Goal: Check status: Check status

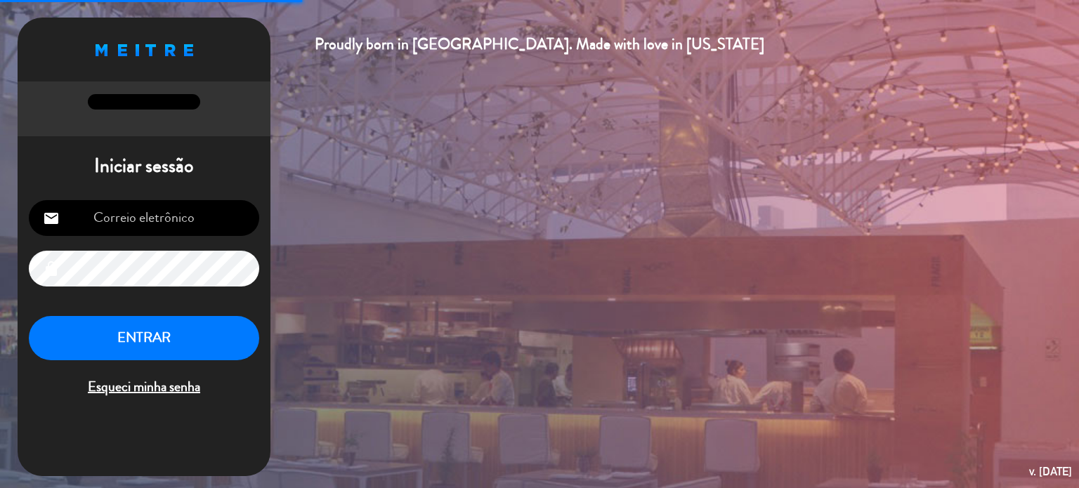
type input "[EMAIL_ADDRESS][DOMAIN_NAME]"
click at [216, 328] on button "ENTRAR" at bounding box center [144, 338] width 230 height 44
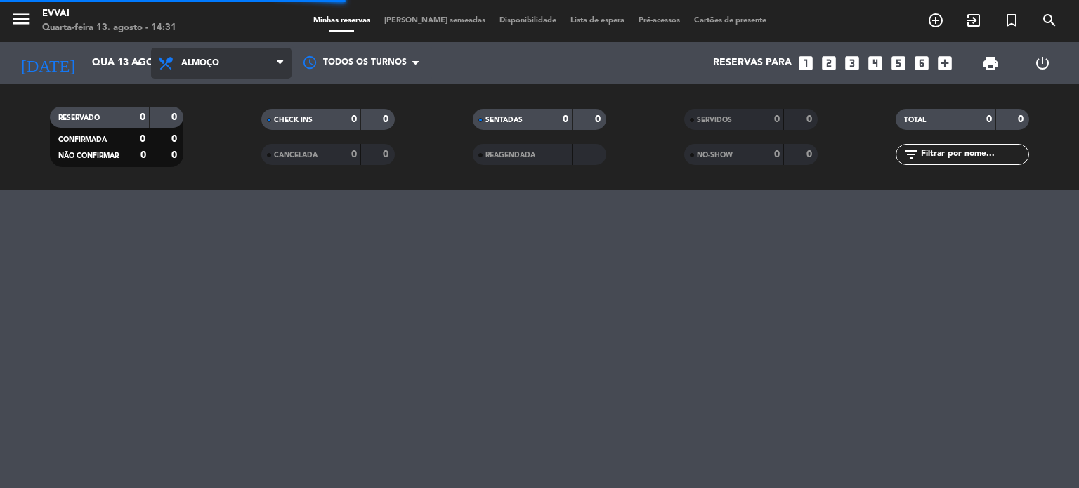
click at [198, 59] on span "Almoço" at bounding box center [200, 63] width 38 height 10
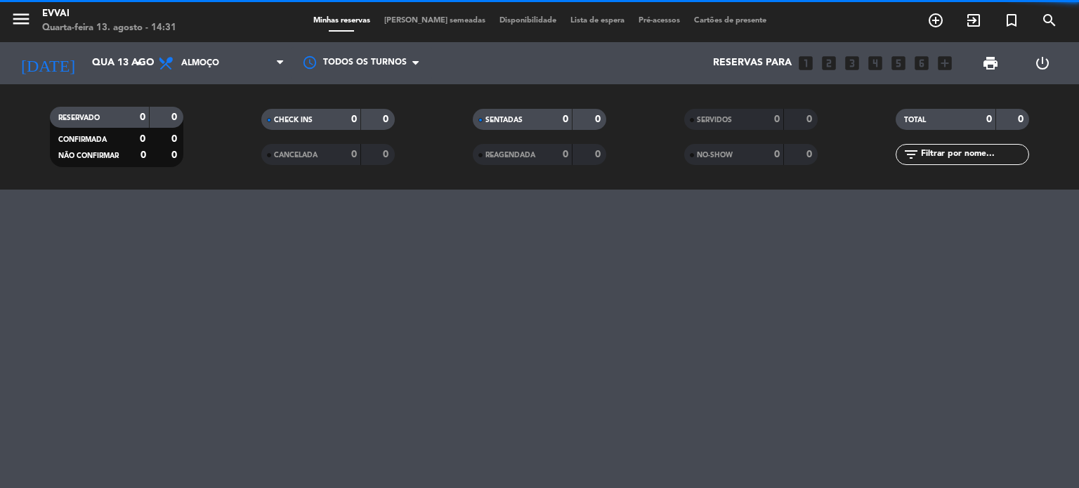
click at [214, 157] on filter-checkbox "RESERVADO 0 0 CONFIRMADA 0 0 NÃO CONFIRMAR 0 0" at bounding box center [116, 137] width 211 height 60
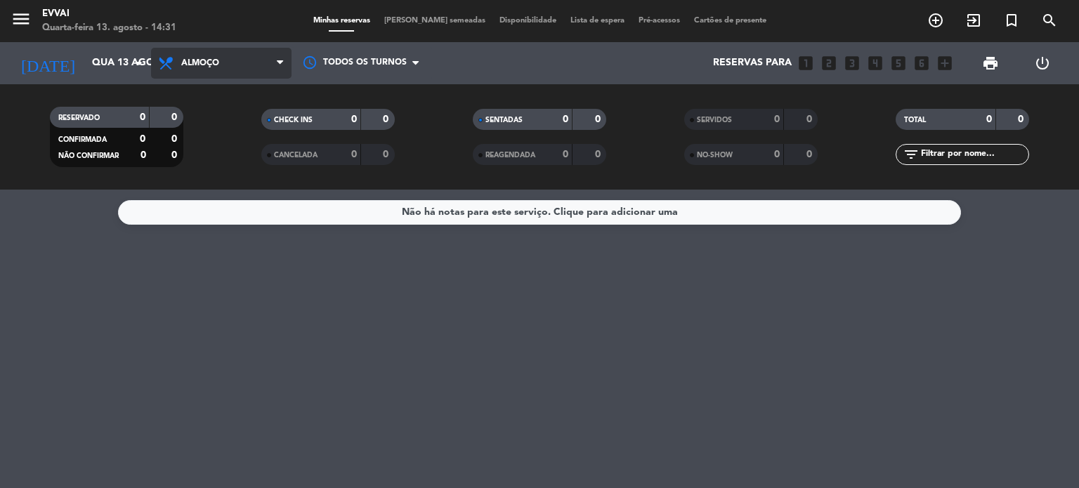
click at [218, 70] on span "Almoço" at bounding box center [221, 63] width 140 height 31
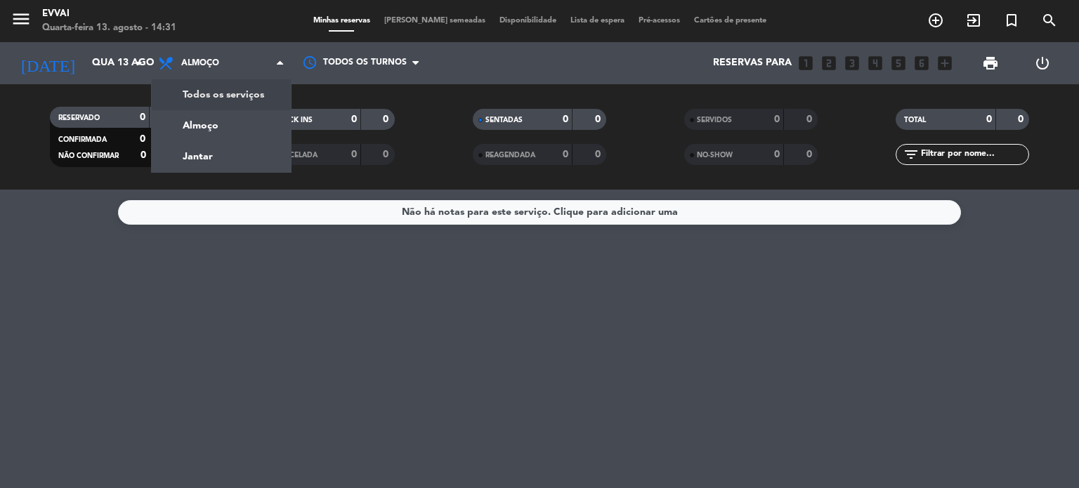
click at [225, 93] on div "menu Evvai Quarta-feira 13. agosto - 14:31 Minhas reservas Mesas semeadas Dispo…" at bounding box center [539, 95] width 1079 height 190
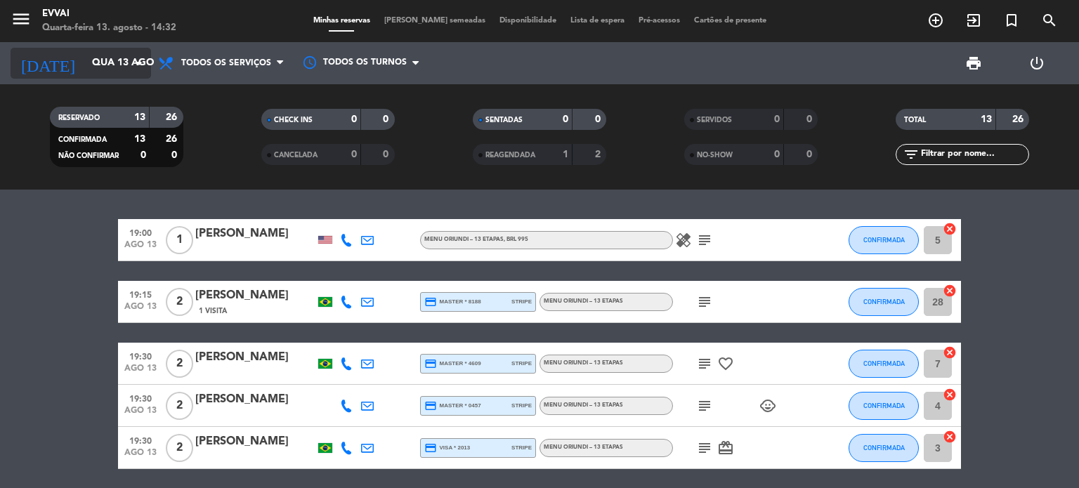
click at [128, 59] on input "Qua 13 ago" at bounding box center [151, 63] width 133 height 25
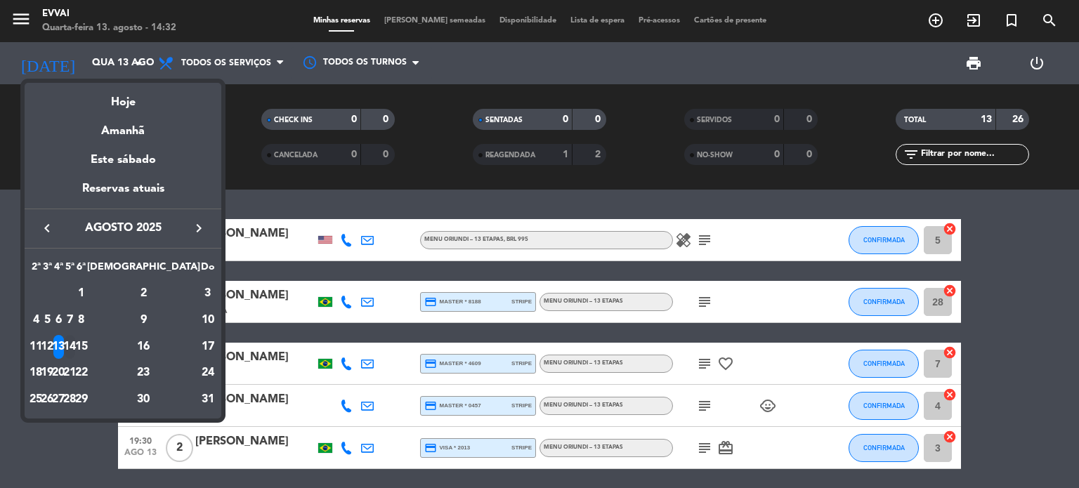
click at [75, 346] on div "14" at bounding box center [70, 347] width 11 height 24
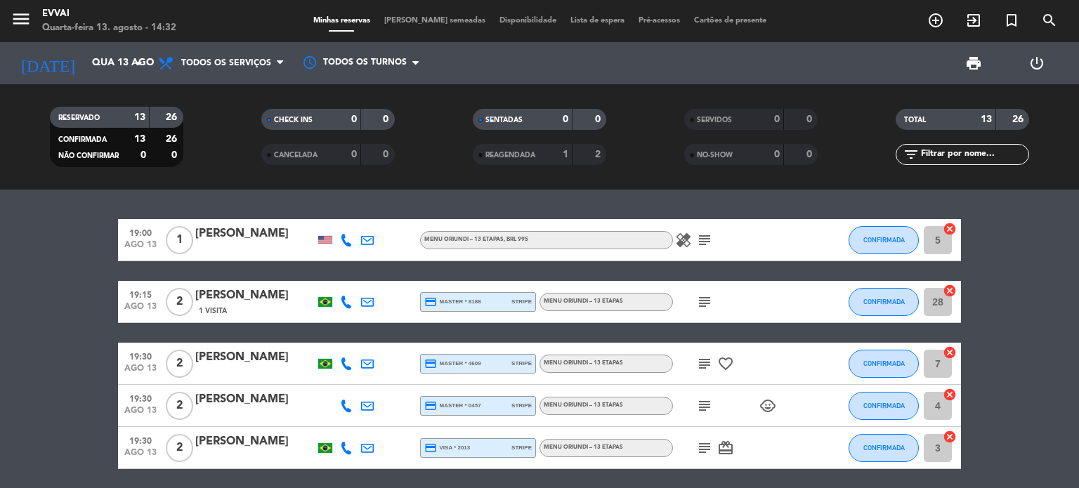
type input "Qui 14 ago"
